Goal: Task Accomplishment & Management: Manage account settings

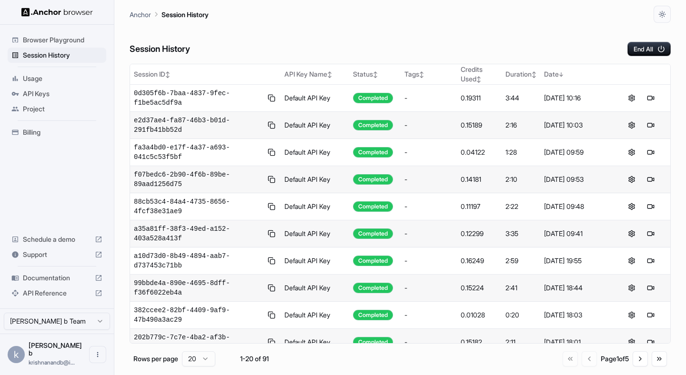
click at [64, 132] on span "Billing" at bounding box center [63, 133] width 80 height 10
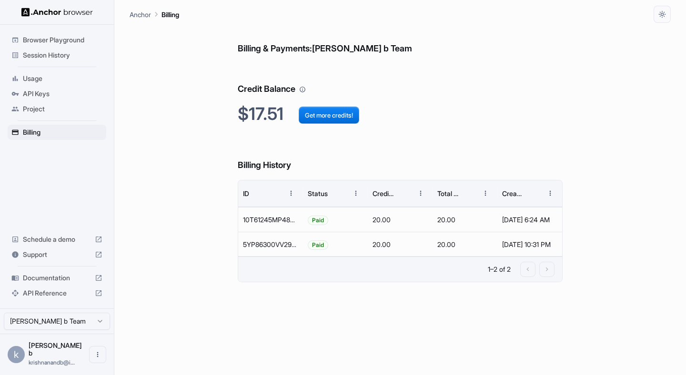
click at [55, 78] on span "Usage" at bounding box center [63, 79] width 80 height 10
